Goal: Find specific fact

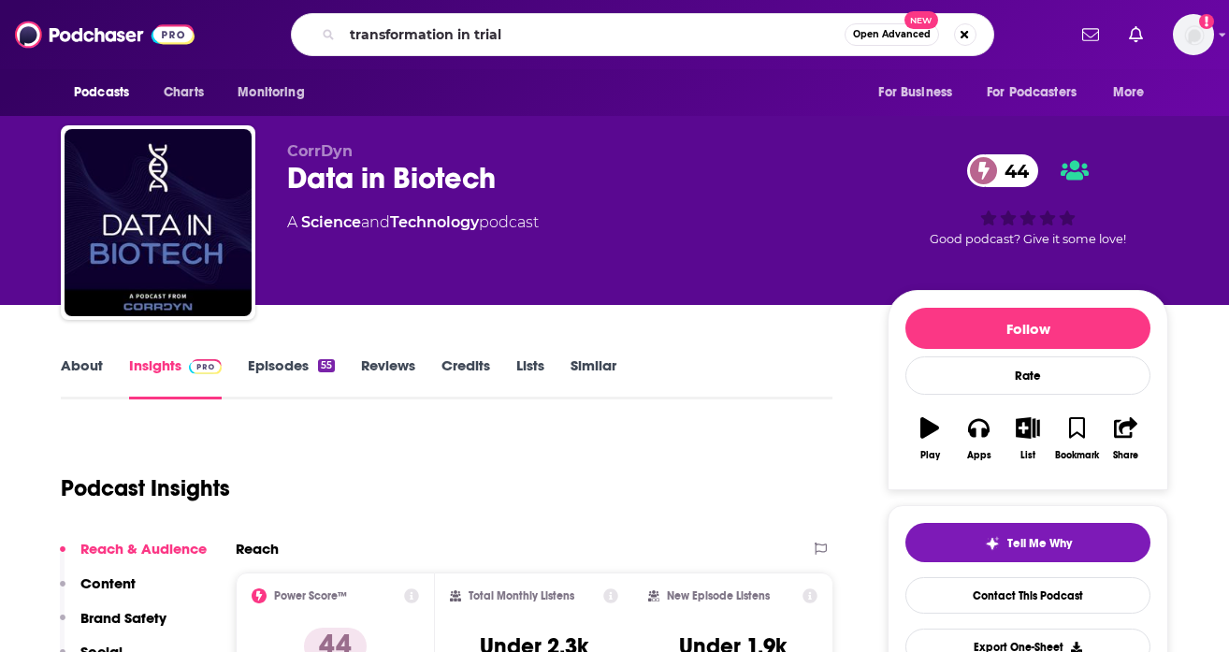
type input "transformation in trials"
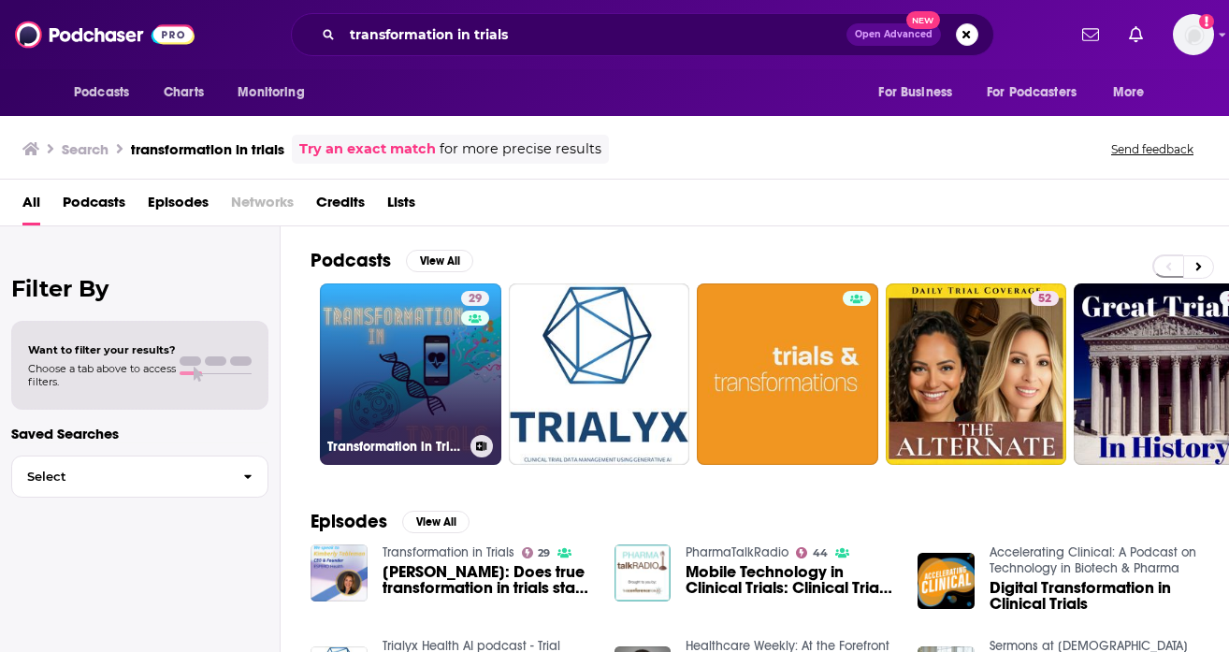
click at [383, 371] on link "29 Transformation in Trials" at bounding box center [410, 373] width 181 height 181
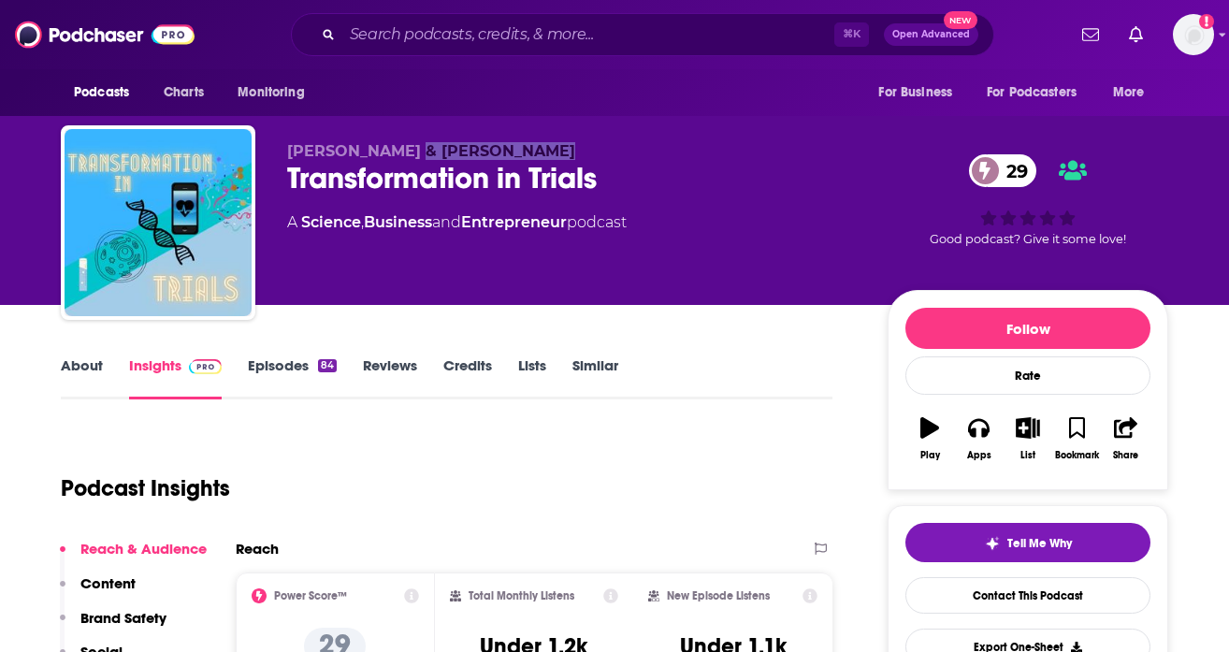
drag, startPoint x: 532, startPoint y: 150, endPoint x: 399, endPoint y: 146, distance: 132.8
click at [399, 146] on p "[PERSON_NAME] & [PERSON_NAME]" at bounding box center [572, 151] width 570 height 18
copy span "[PERSON_NAME]"
